Goal: Task Accomplishment & Management: Manage account settings

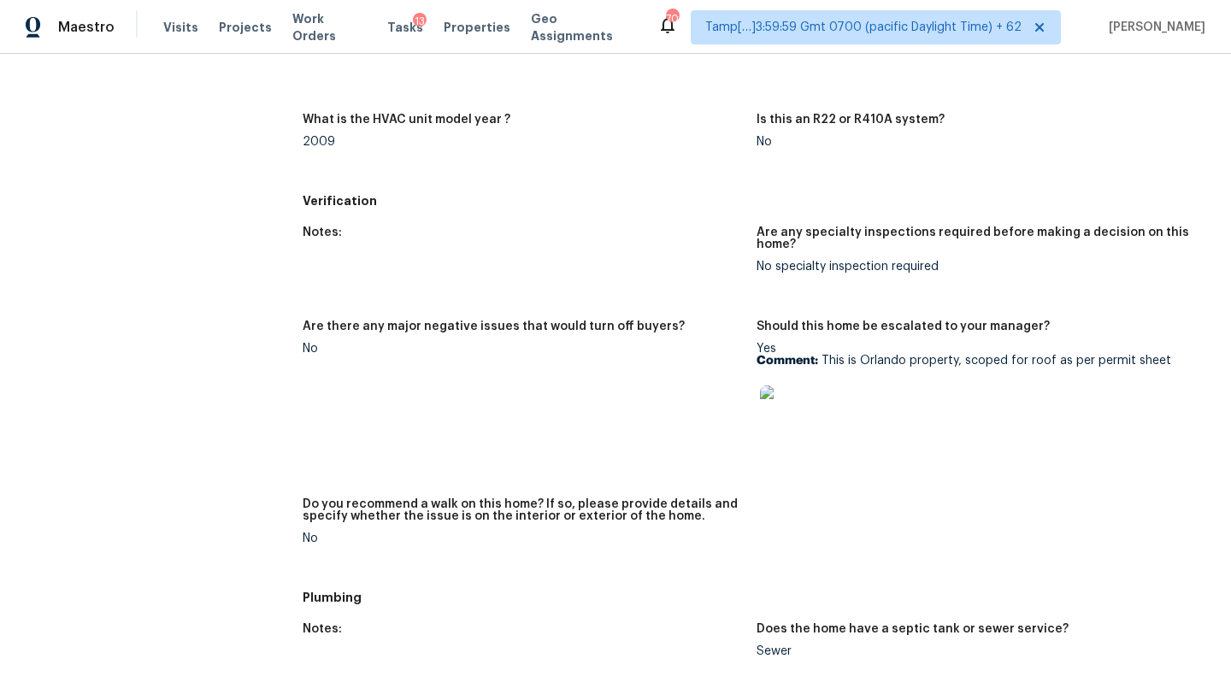
scroll to position [1054, 0]
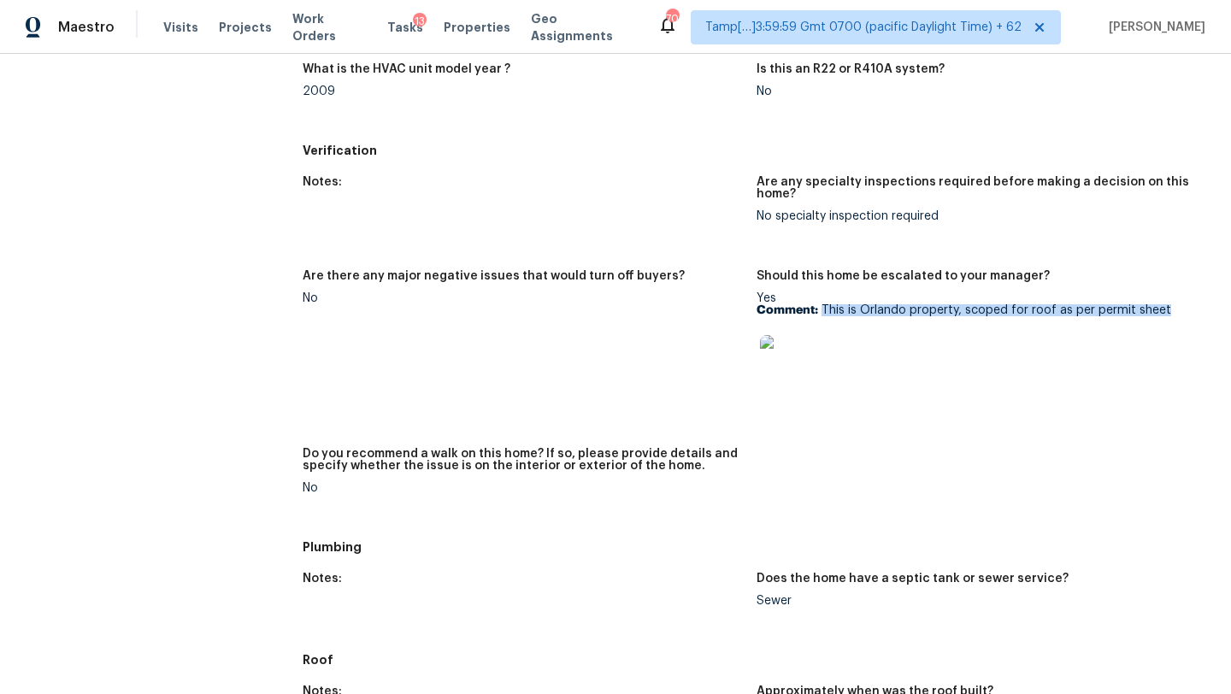
drag, startPoint x: 821, startPoint y: 312, endPoint x: 1228, endPoint y: 309, distance: 406.9
click at [1229, 309] on div "Back To Tasks 209 Satsuma Dr Sanford, FL 32771 Home details Other Tasks Budget …" at bounding box center [615, 374] width 1231 height 640
copy p "This is Orlando property, scoped for roof as per permit sheet"
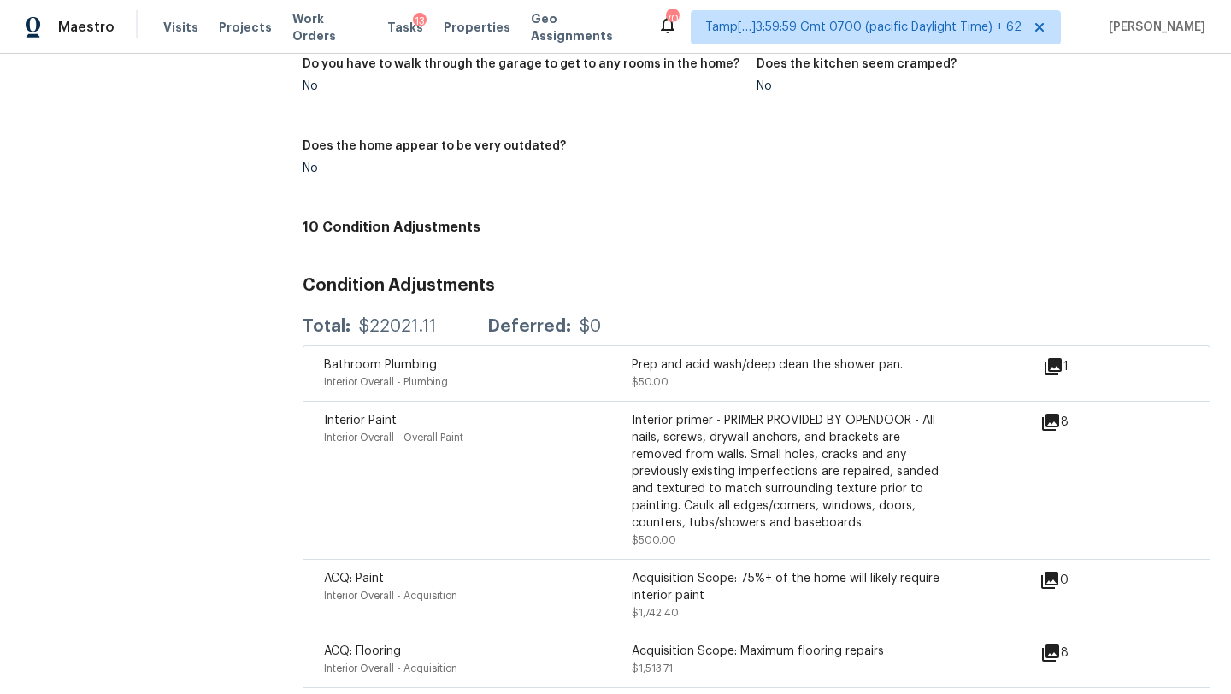
scroll to position [2099, 0]
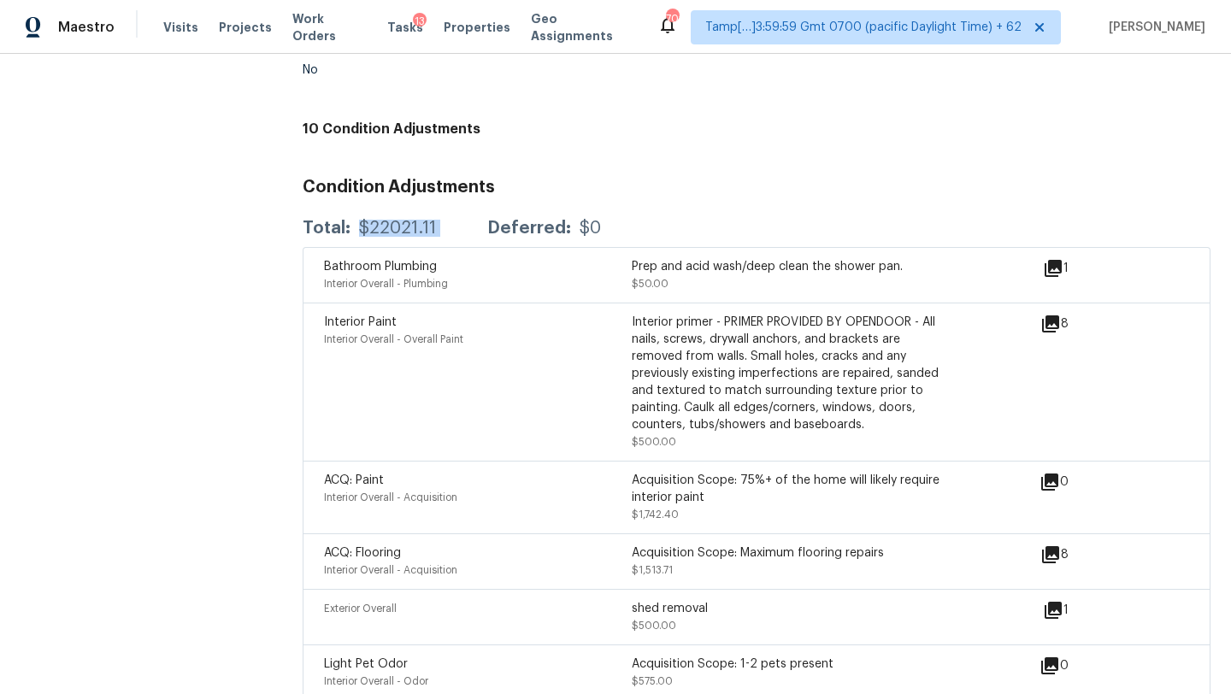
drag, startPoint x: 360, startPoint y: 222, endPoint x: 476, endPoint y: 215, distance: 116.4
click at [476, 220] on div "Total: $22021.11 Deferred: $0" at bounding box center [452, 228] width 298 height 17
copy div "$22021.11"
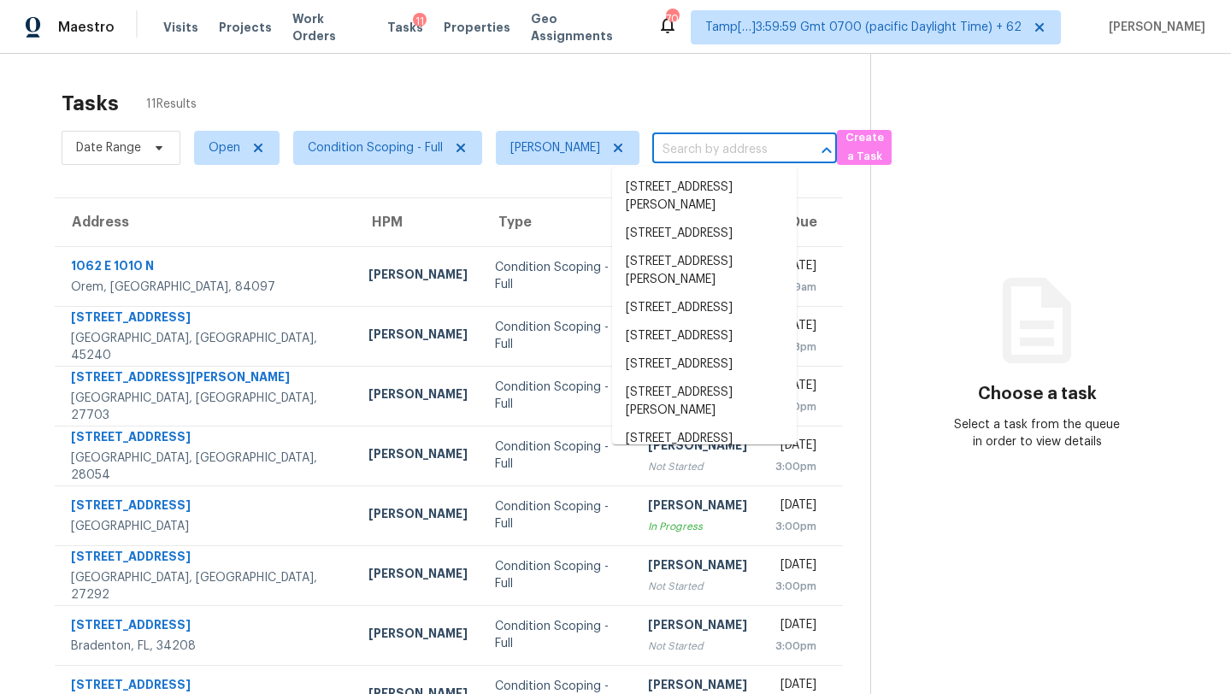
click at [652, 148] on input "text" at bounding box center [720, 150] width 137 height 26
paste input "[STREET_ADDRESS]"
type input "[STREET_ADDRESS]"
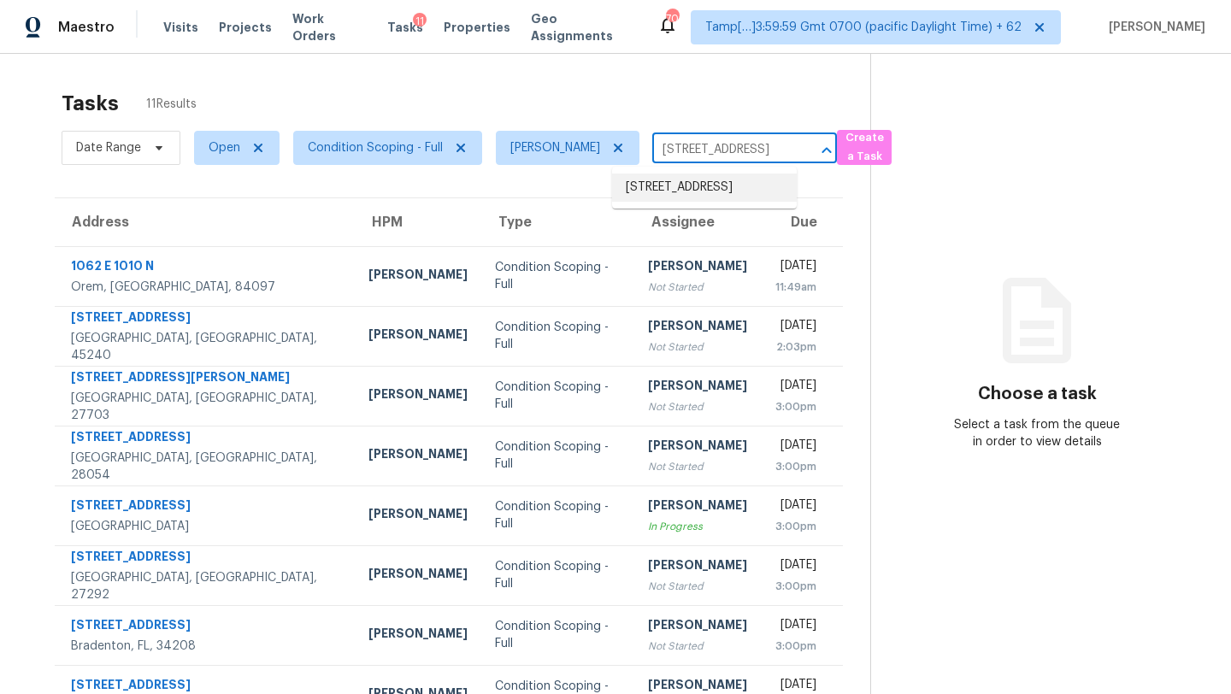
click at [703, 185] on li "[STREET_ADDRESS]" at bounding box center [704, 188] width 185 height 28
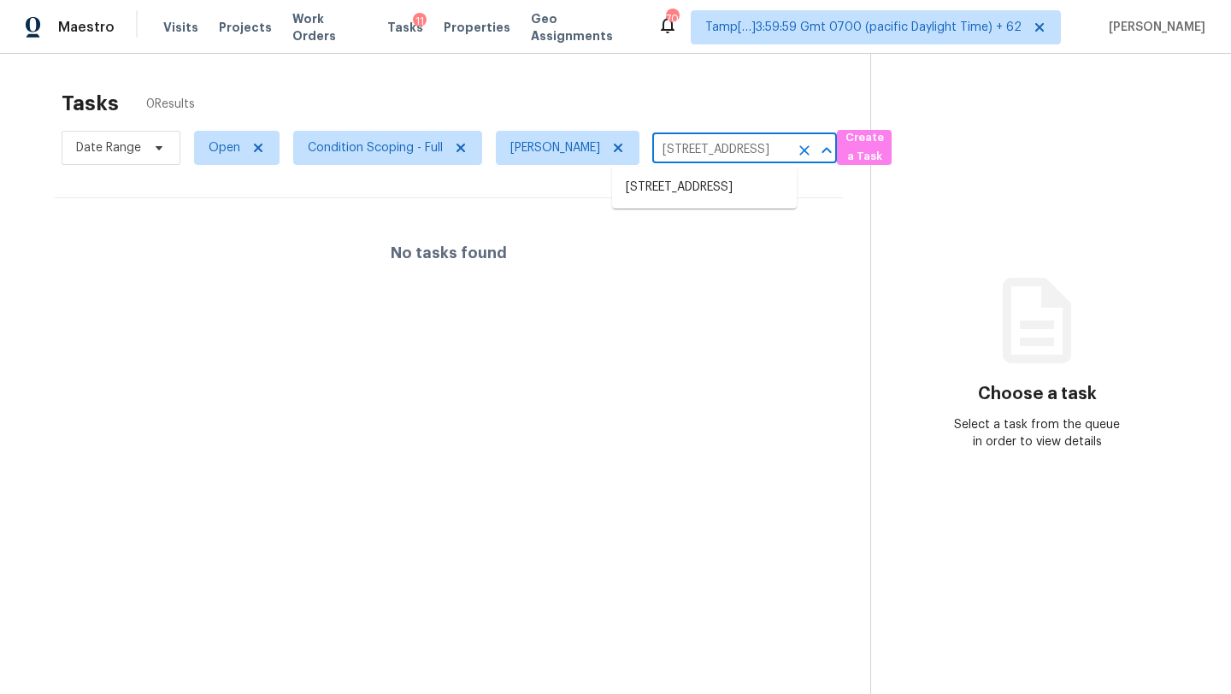
click at [717, 156] on input "[STREET_ADDRESS]" at bounding box center [720, 150] width 137 height 26
paste input "[STREET_ADDRESS][PERSON_NAME][PERSON_NAME]"
type input "[STREET_ADDRESS][PERSON_NAME][PERSON_NAME]"
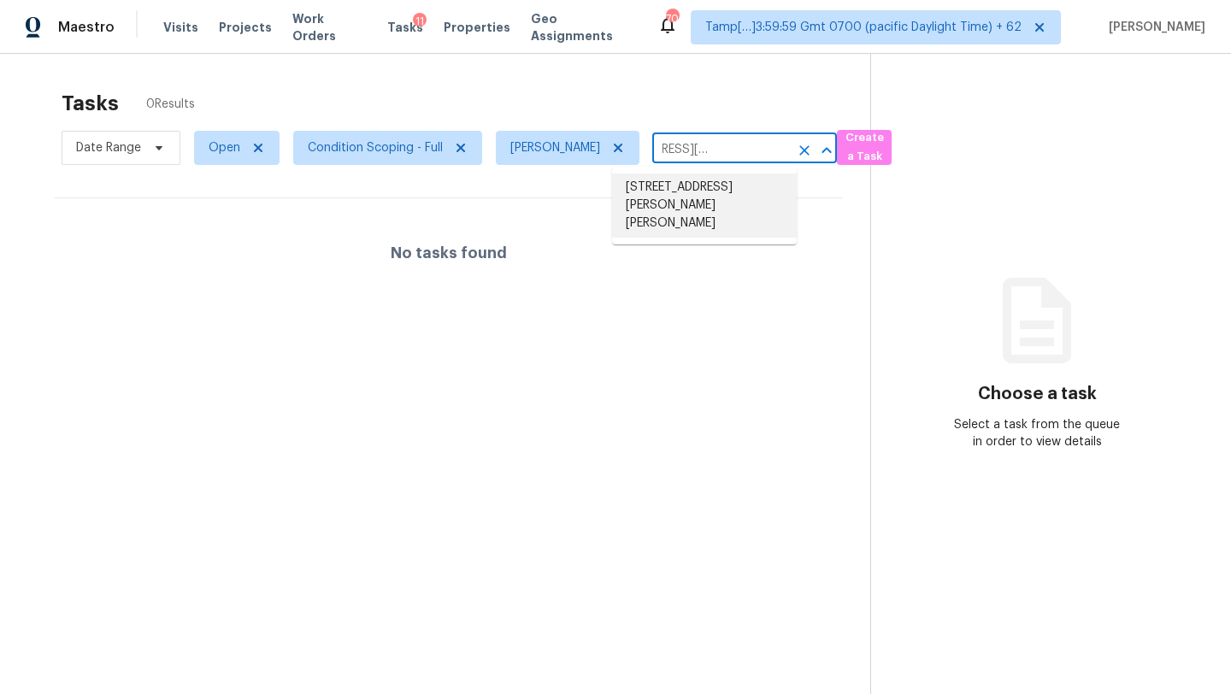
click at [709, 188] on li "[STREET_ADDRESS][PERSON_NAME][PERSON_NAME]" at bounding box center [704, 206] width 185 height 64
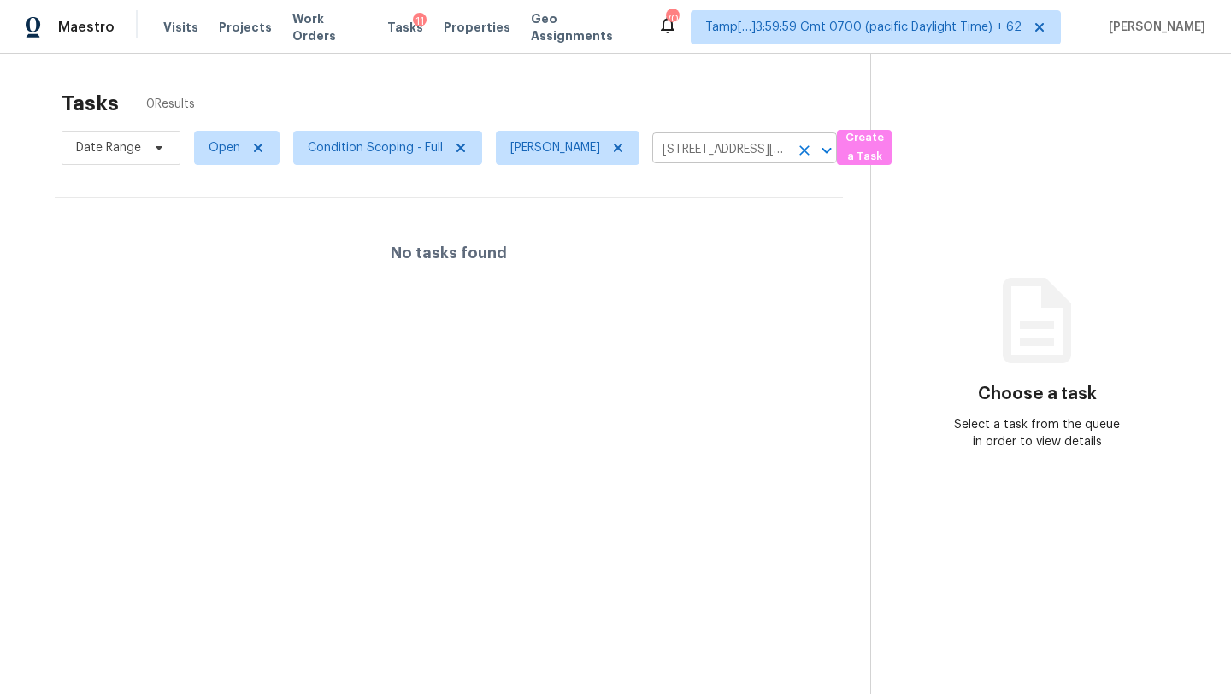
click at [689, 152] on input "[STREET_ADDRESS][PERSON_NAME][PERSON_NAME]" at bounding box center [720, 150] width 137 height 26
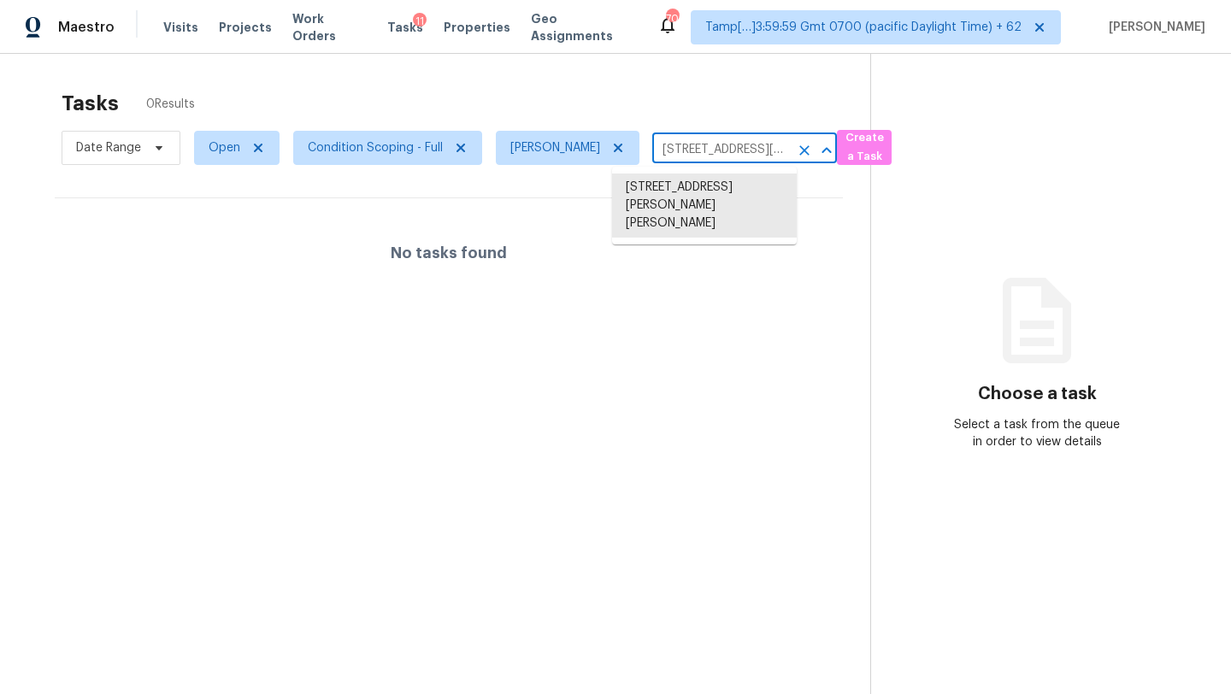
click at [689, 152] on input "[STREET_ADDRESS][PERSON_NAME][PERSON_NAME]" at bounding box center [720, 150] width 137 height 26
paste input "[STREET_ADDRESS]"
type input "[STREET_ADDRESS]"
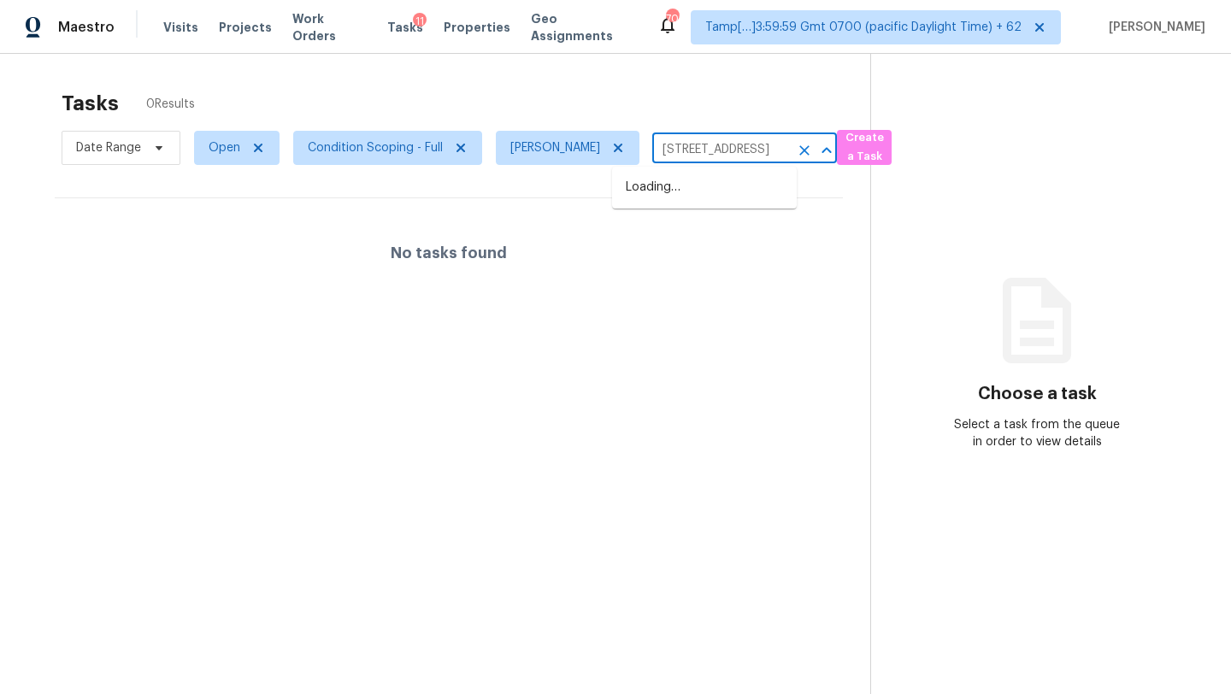
scroll to position [0, 74]
click at [672, 191] on li "[STREET_ADDRESS]" at bounding box center [704, 188] width 185 height 28
click at [719, 147] on input "[STREET_ADDRESS]" at bounding box center [720, 150] width 137 height 26
paste input "[URL][DOMAIN_NAME][US_STATE][US_STATE][DATE][US_STATE][US_STATE].."
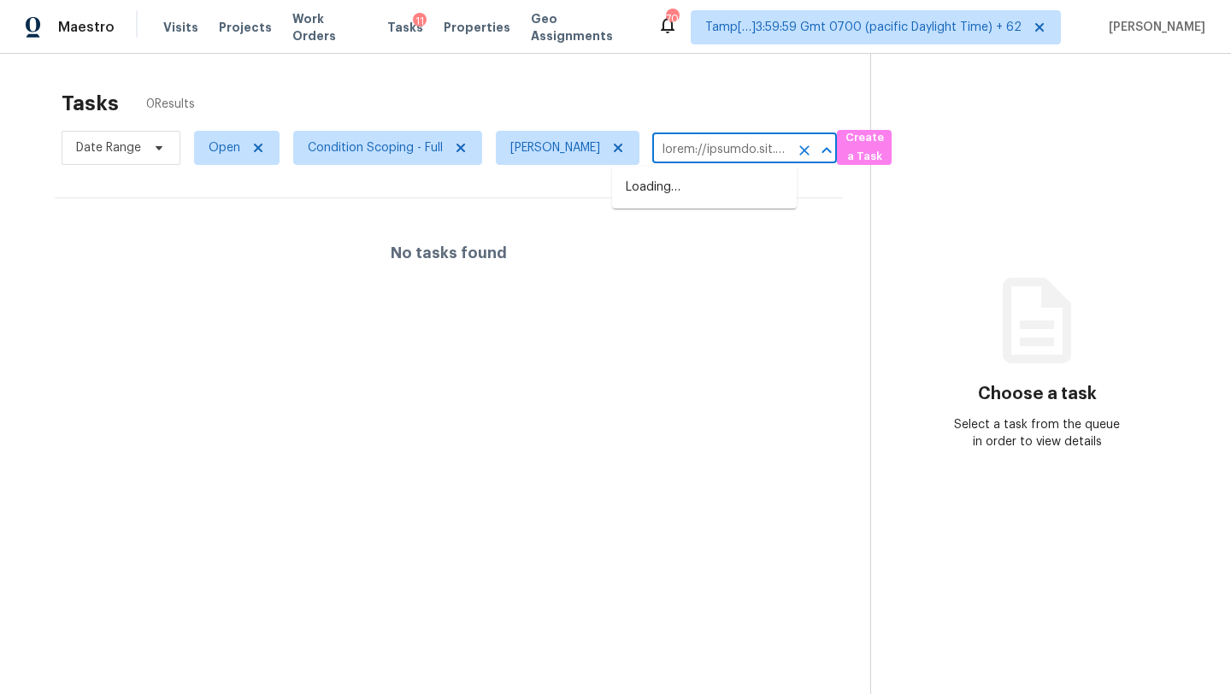
scroll to position [0, 8643]
type input "[STREET_ADDRESS]"
click at [796, 148] on icon "Clear" at bounding box center [804, 150] width 17 height 17
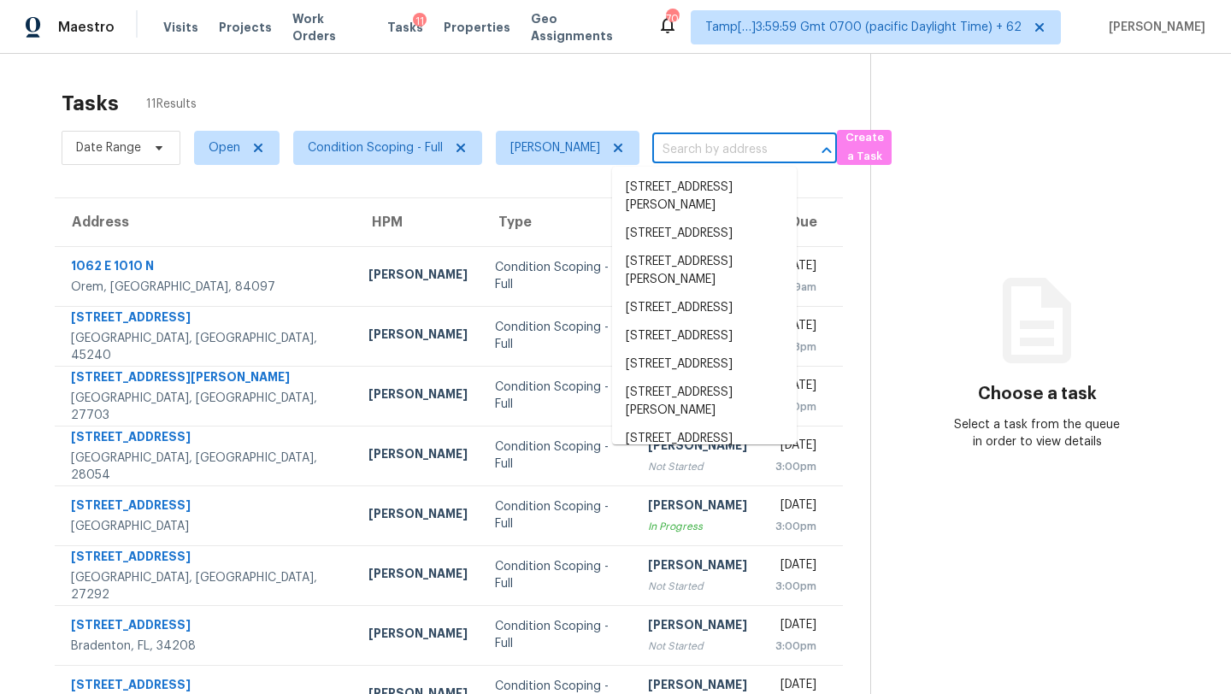
click at [682, 152] on input "text" at bounding box center [720, 150] width 137 height 26
paste input "[URL][DOMAIN_NAME][US_STATE][US_STATE][DATE][US_STATE][US_STATE].."
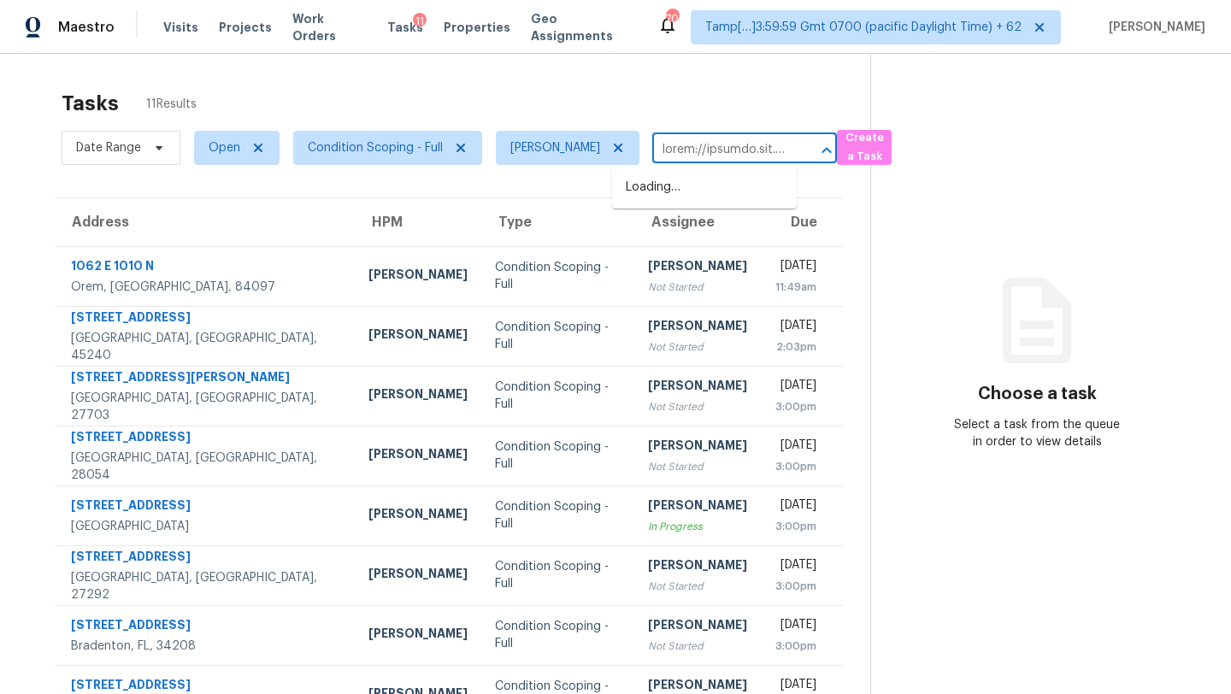
scroll to position [0, 8643]
type input "[URL][DOMAIN_NAME][US_STATE][US_STATE][DATE][US_STATE][US_STATE].."
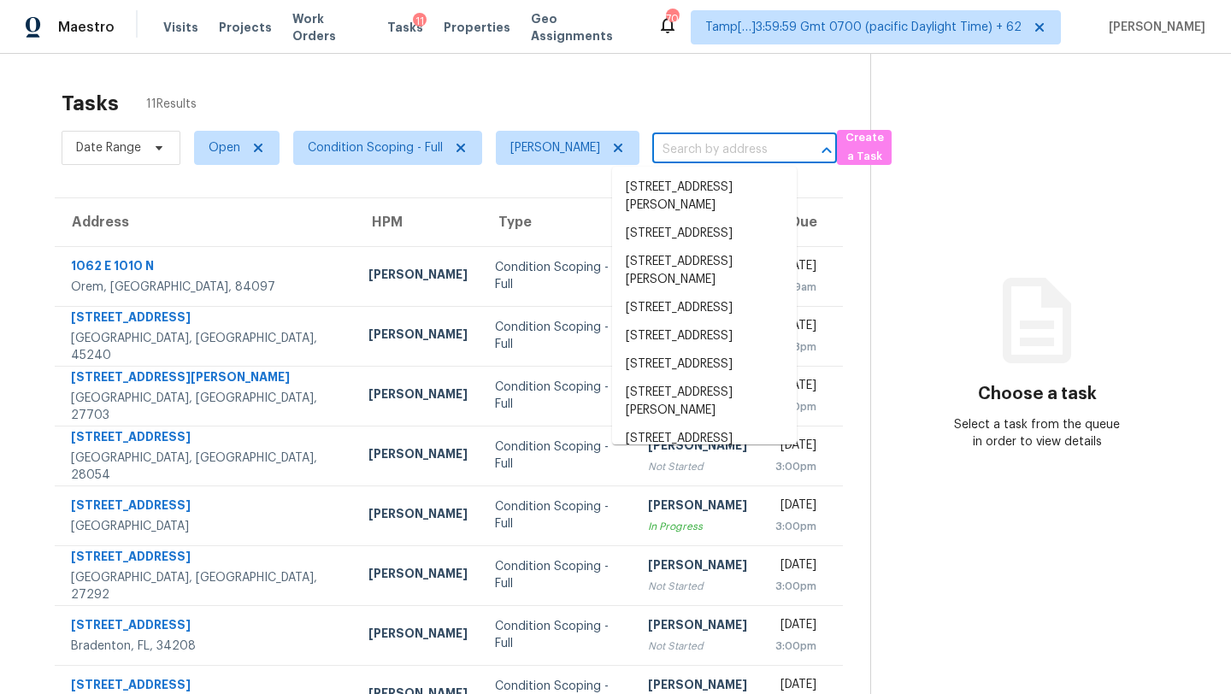
click at [710, 145] on input "text" at bounding box center [720, 150] width 137 height 26
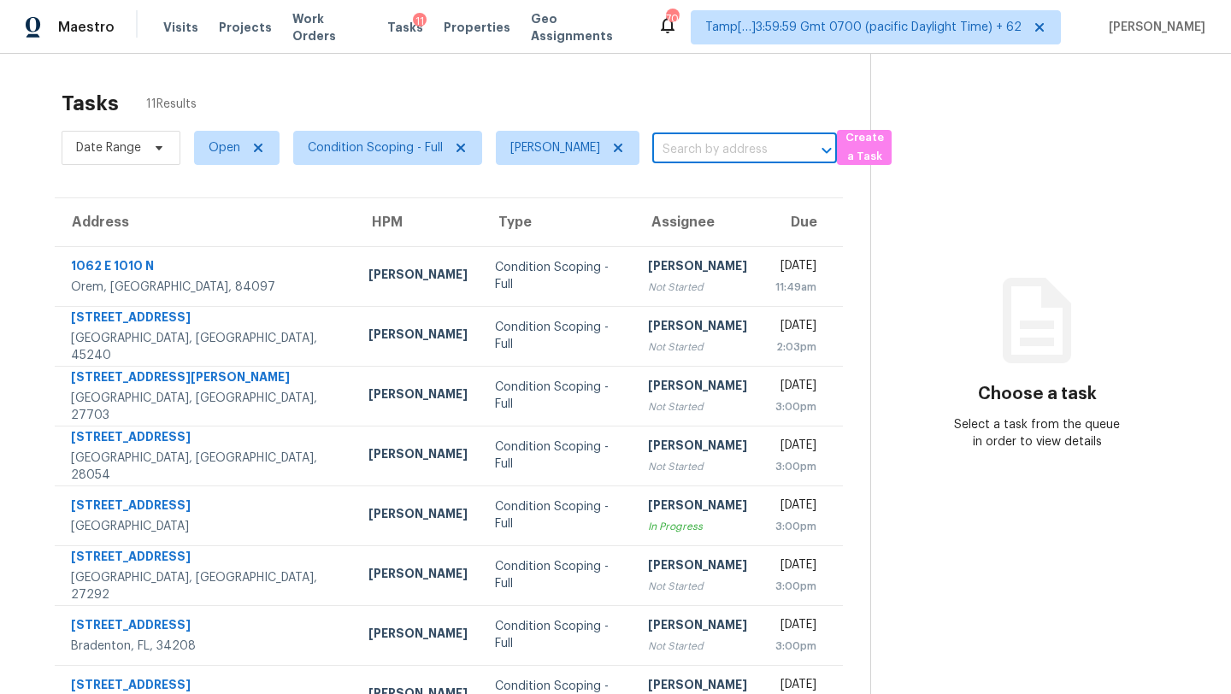
paste input "[STREET_ADDRESS]"
type input "[STREET_ADDRESS]"
click at [700, 193] on li "[STREET_ADDRESS]" at bounding box center [704, 188] width 185 height 28
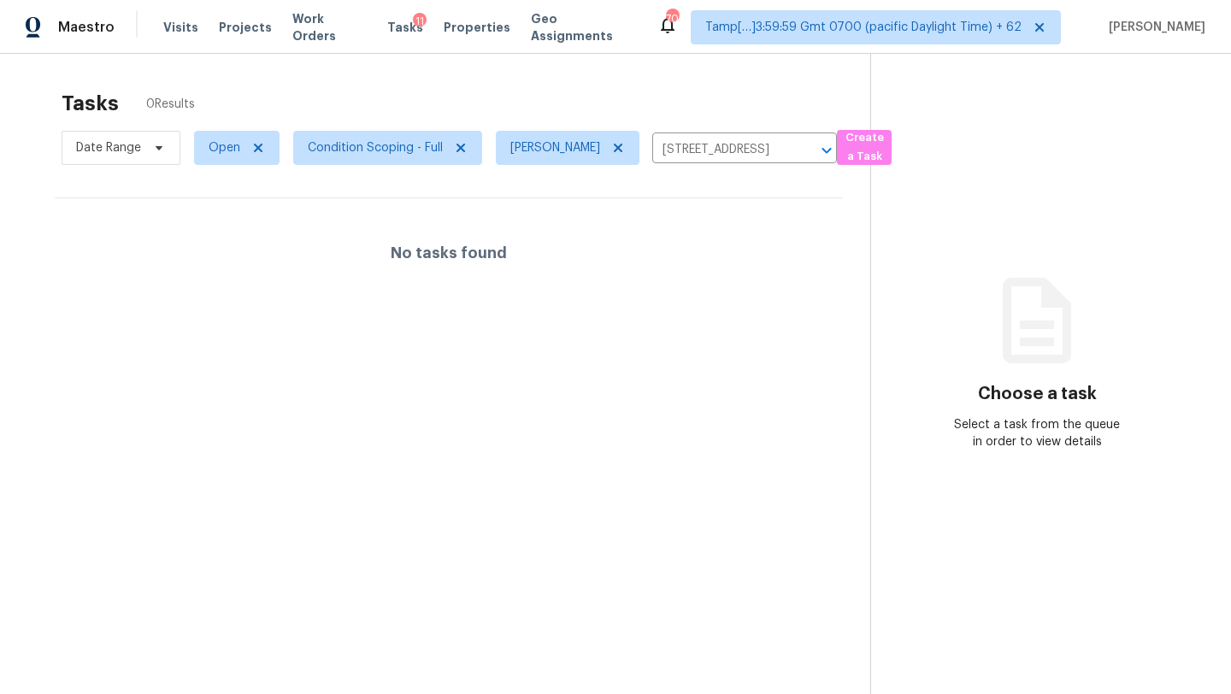
click at [190, 149] on span "Open" at bounding box center [229, 148] width 99 height 44
click at [209, 149] on span "Open" at bounding box center [225, 147] width 32 height 17
click at [209, 249] on span at bounding box center [210, 244] width 14 height 14
click at [209, 247] on input "Blocked" at bounding box center [208, 241] width 11 height 11
checkbox input "true"
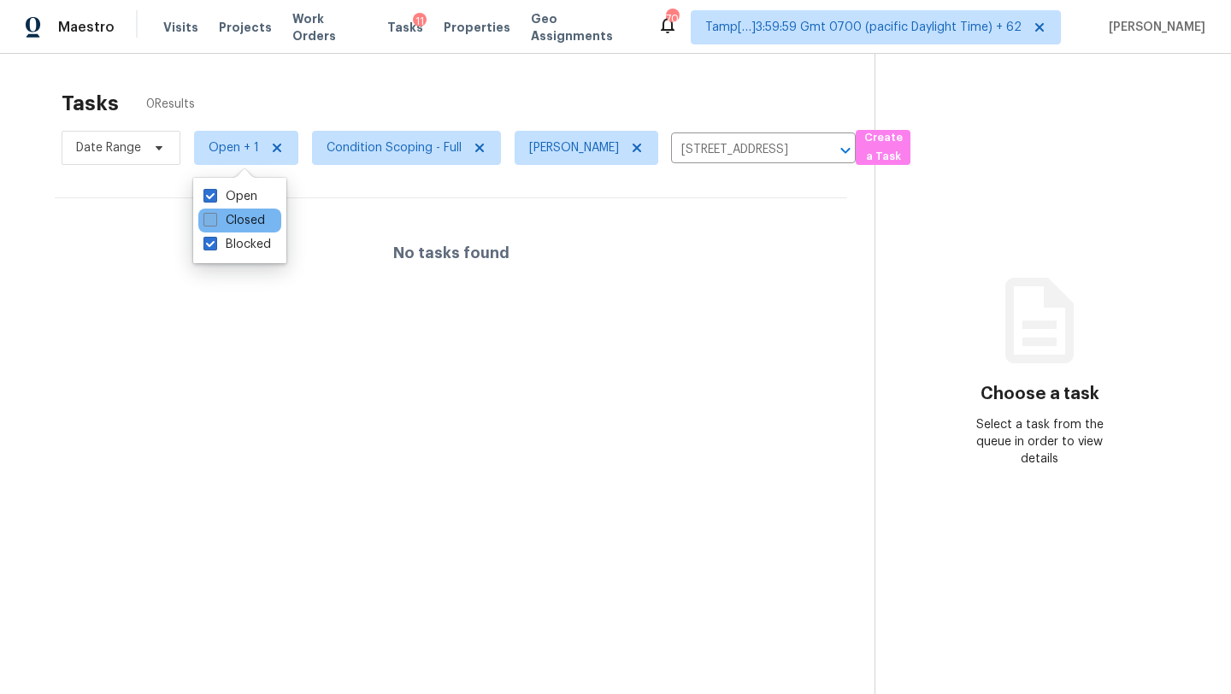
click at [209, 224] on span at bounding box center [210, 220] width 14 height 14
click at [209, 223] on input "Closed" at bounding box center [208, 217] width 11 height 11
checkbox input "true"
click at [210, 238] on span at bounding box center [210, 244] width 14 height 14
click at [210, 238] on input "Blocked" at bounding box center [208, 241] width 11 height 11
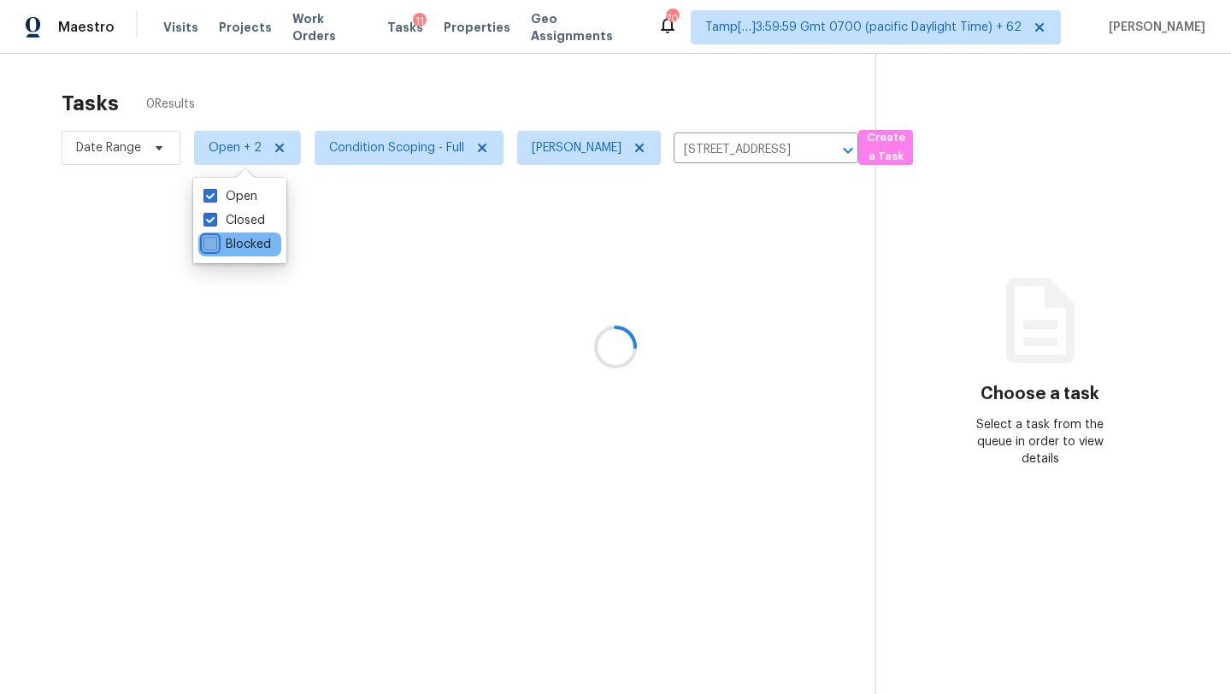
checkbox input "false"
click at [210, 194] on span at bounding box center [210, 196] width 14 height 14
click at [210, 194] on input "Open" at bounding box center [208, 193] width 11 height 11
checkbox input "false"
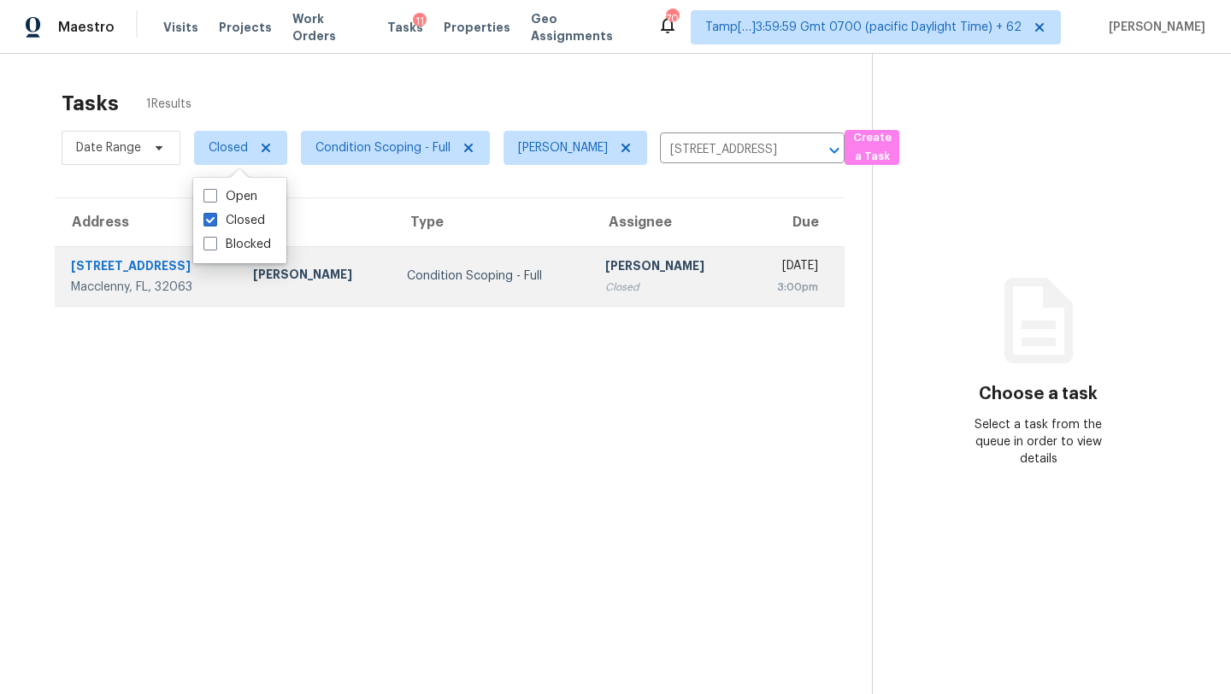
click at [591, 267] on td "Rajesh M Closed" at bounding box center [668, 276] width 154 height 60
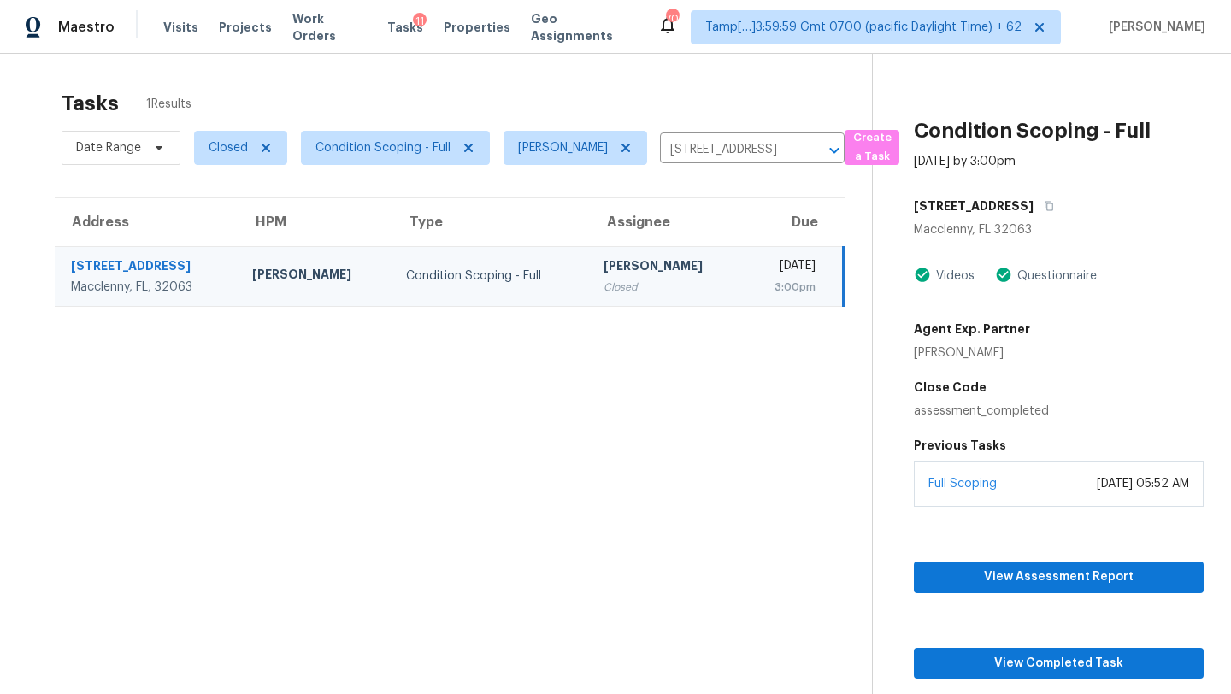
scroll to position [54, 0]
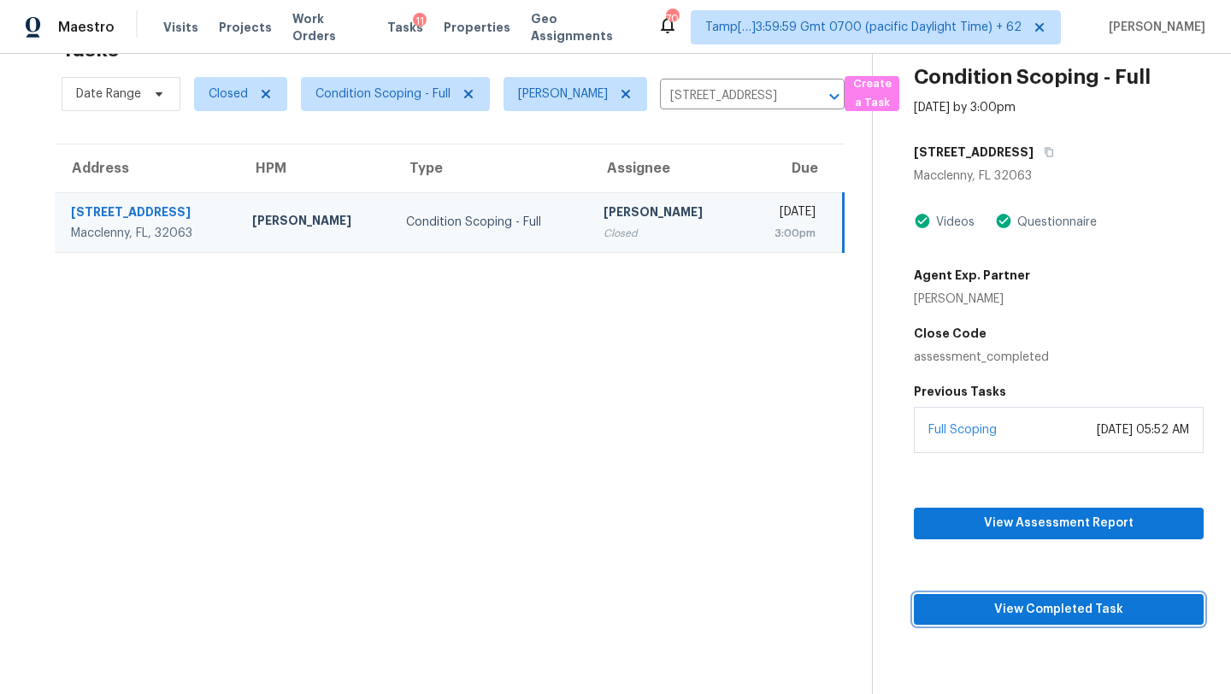
click at [1008, 618] on span "View Completed Task" at bounding box center [1058, 609] width 262 height 21
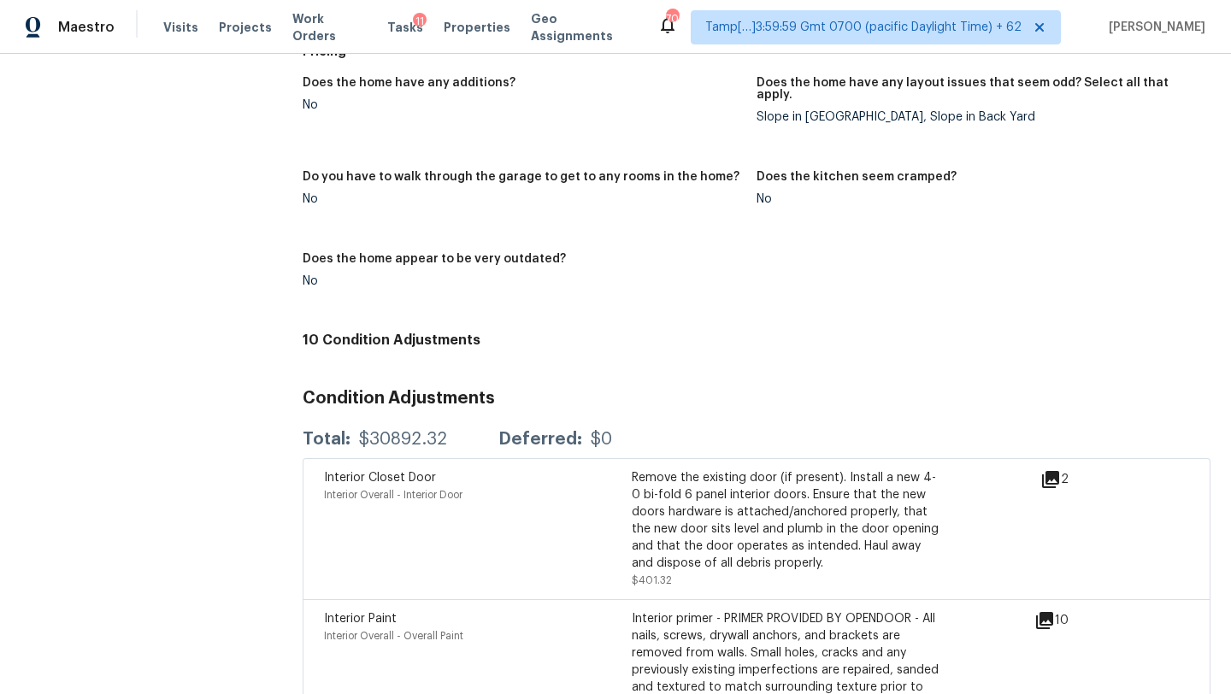
scroll to position [1774, 0]
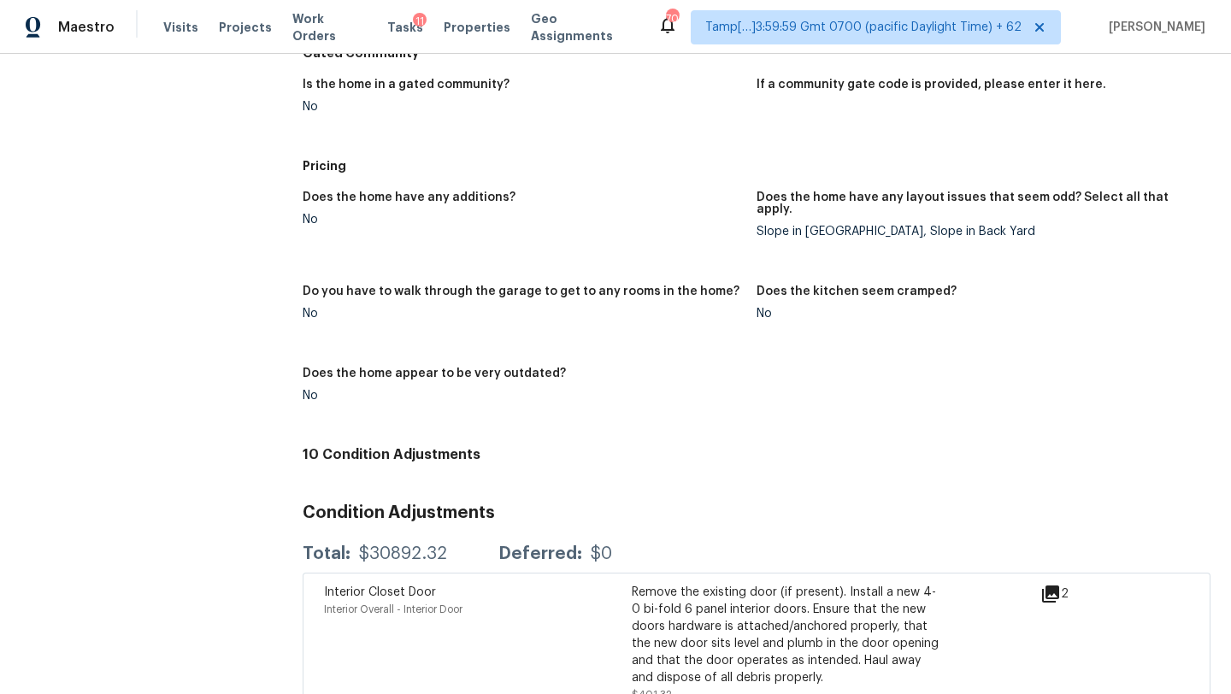
click at [362, 545] on div "$30892.32" at bounding box center [403, 553] width 88 height 17
drag, startPoint x: 356, startPoint y: 542, endPoint x: 447, endPoint y: 541, distance: 91.5
click at [448, 545] on div "Total: $30892.32 Deferred: $0" at bounding box center [457, 553] width 309 height 17
copy div "$30892.32"
